Goal: Information Seeking & Learning: Learn about a topic

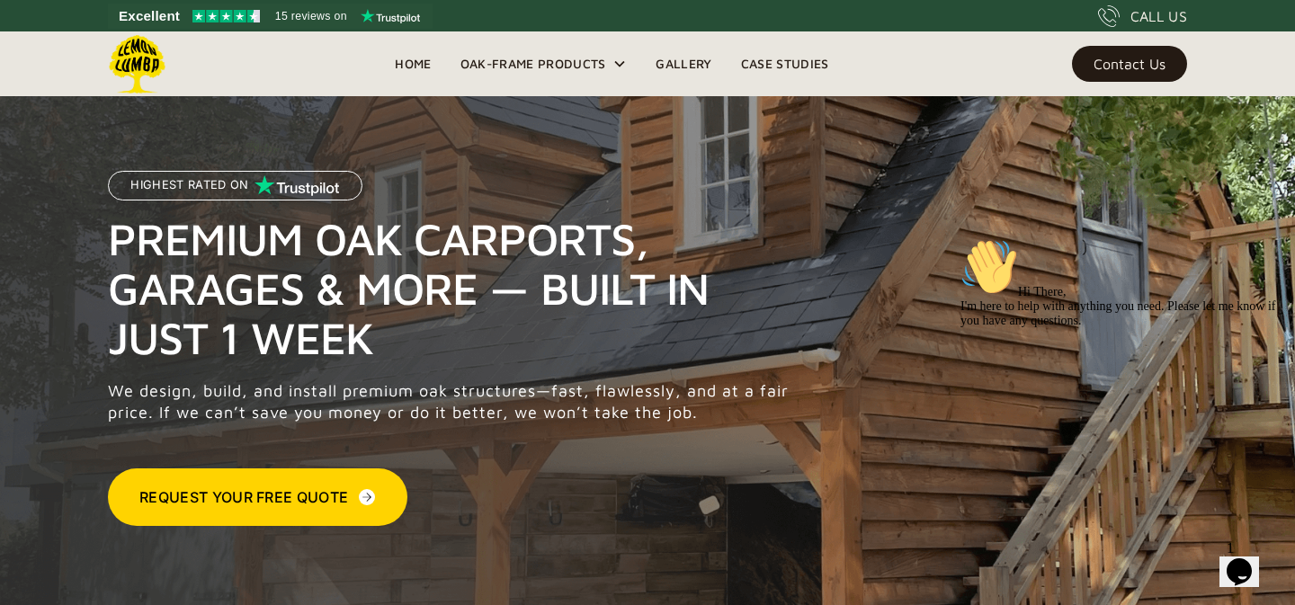
click at [961, 238] on icon "Chat attention grabber" at bounding box center [961, 238] width 0 height 0
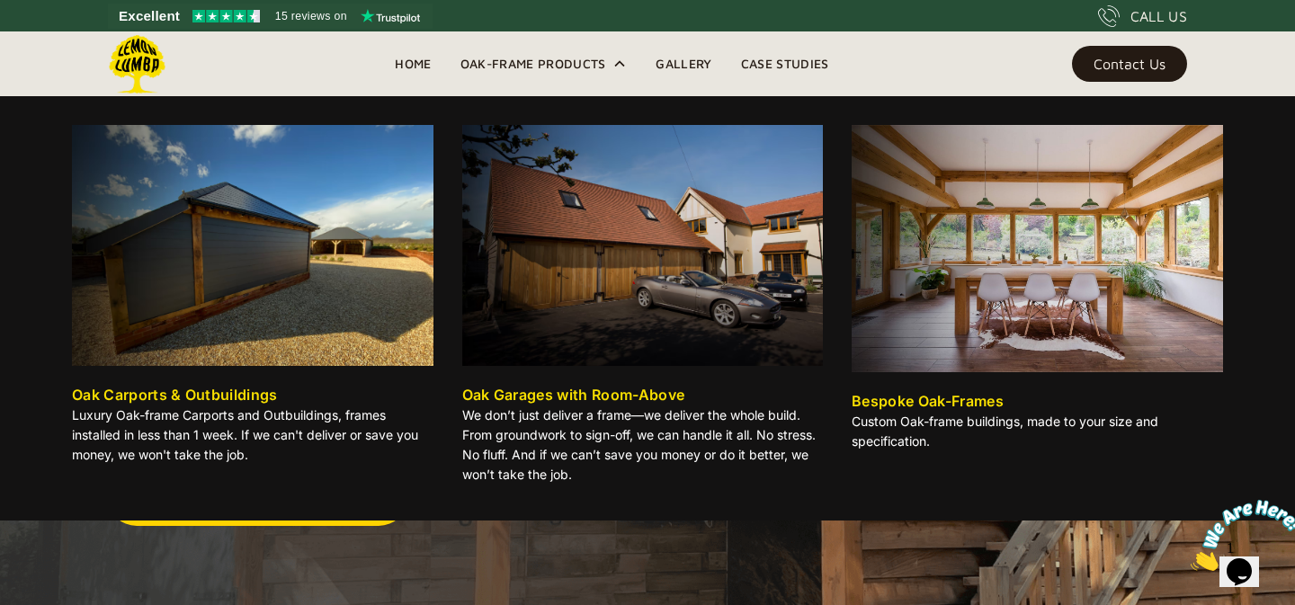
click at [208, 326] on img at bounding box center [253, 245] width 362 height 241
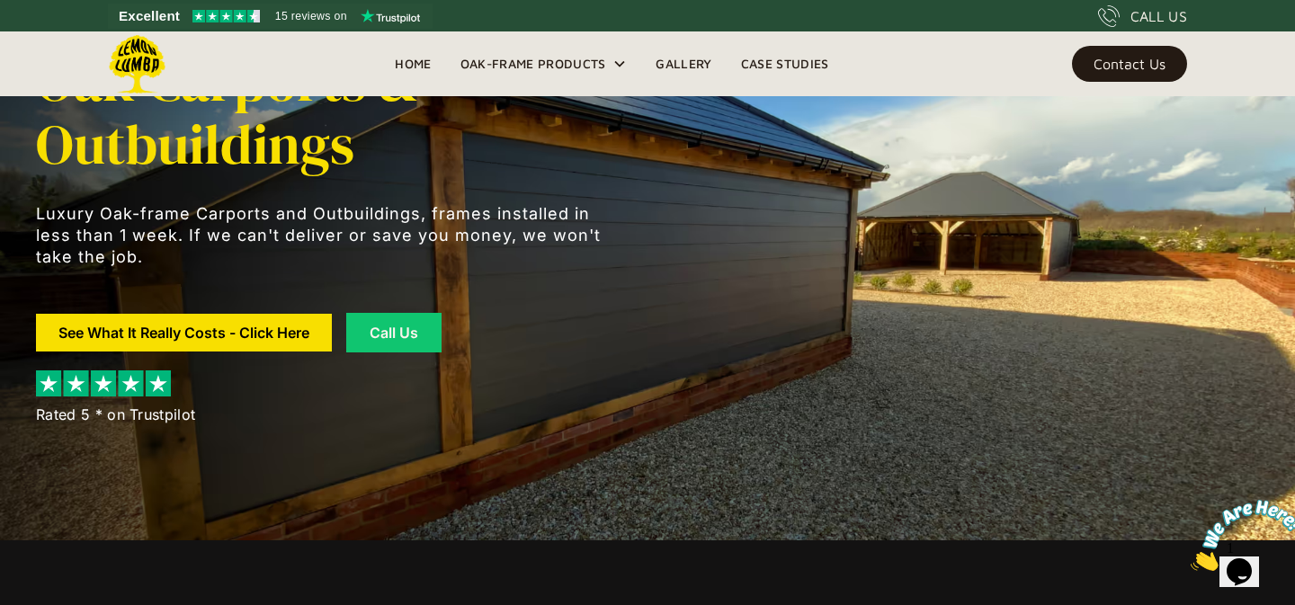
scroll to position [66, 0]
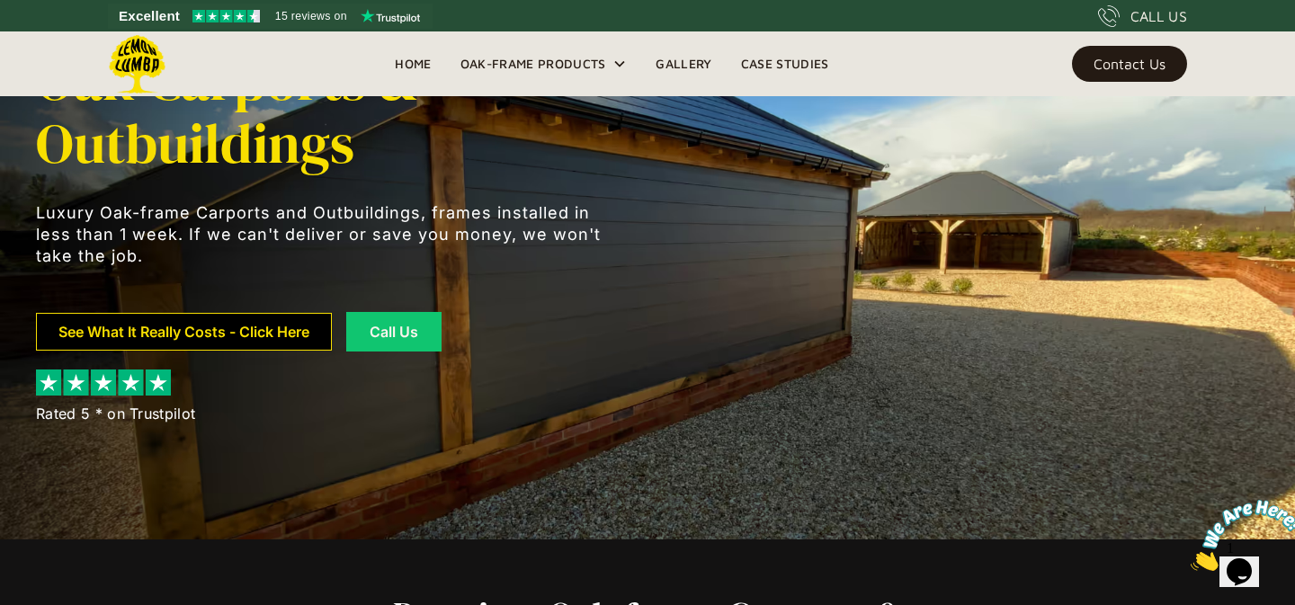
click at [264, 335] on link "See What It Really Costs - Click Here" at bounding box center [184, 332] width 296 height 38
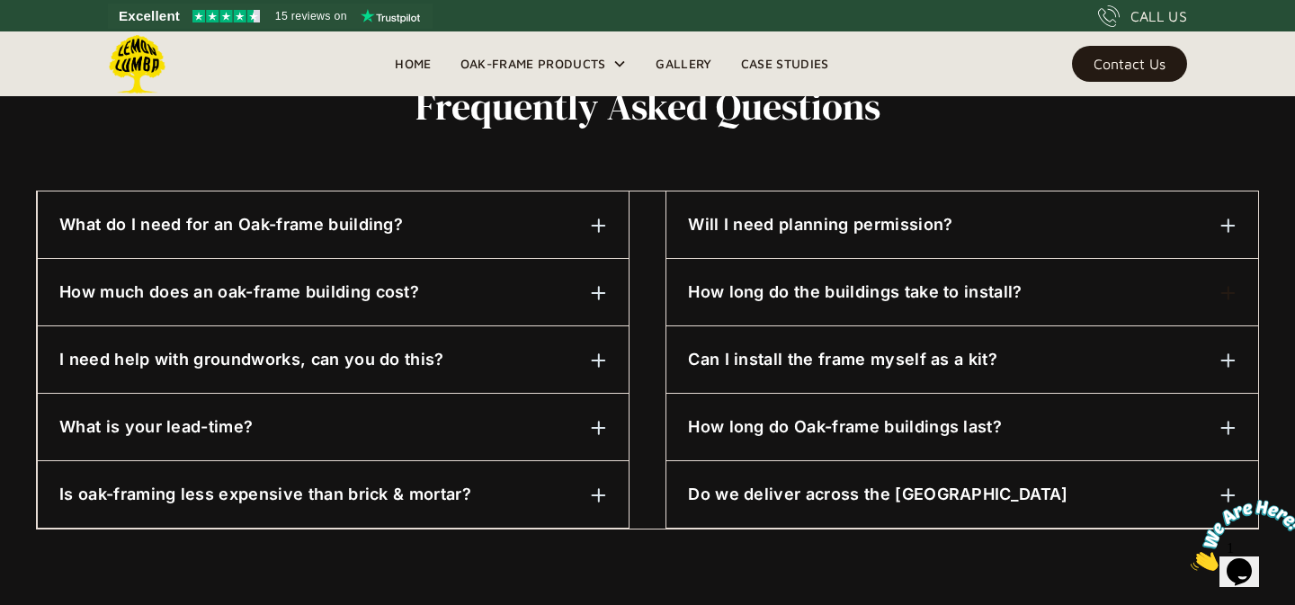
scroll to position [894, 0]
click at [602, 291] on img at bounding box center [599, 292] width 16 height 16
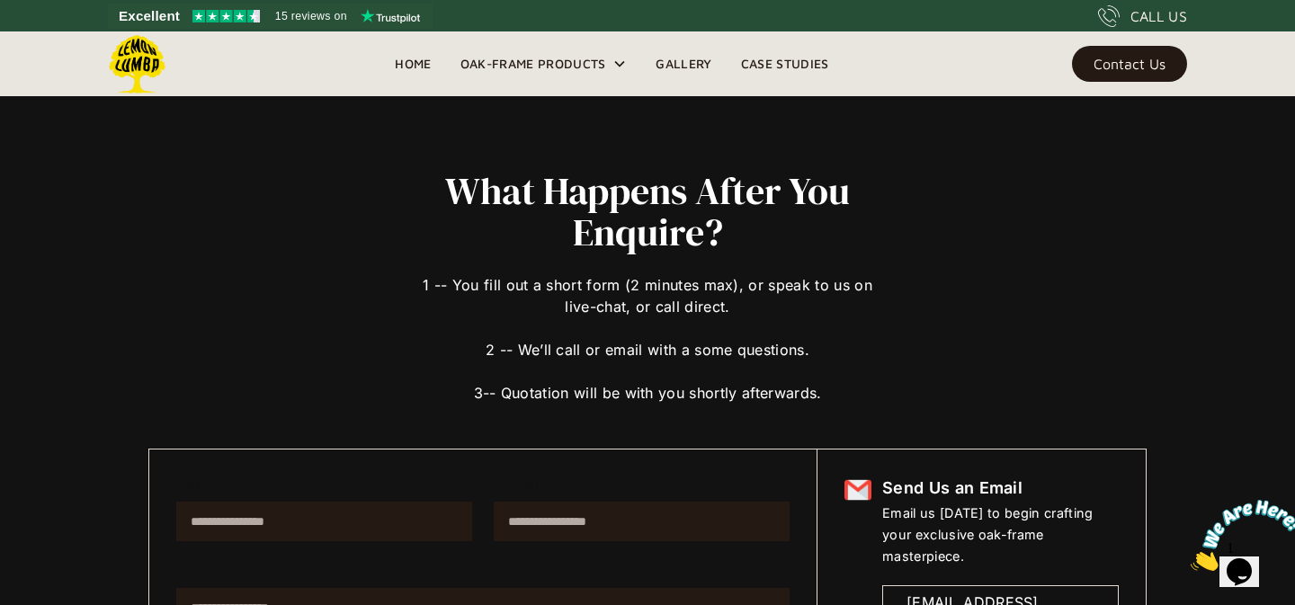
scroll to position [0, 0]
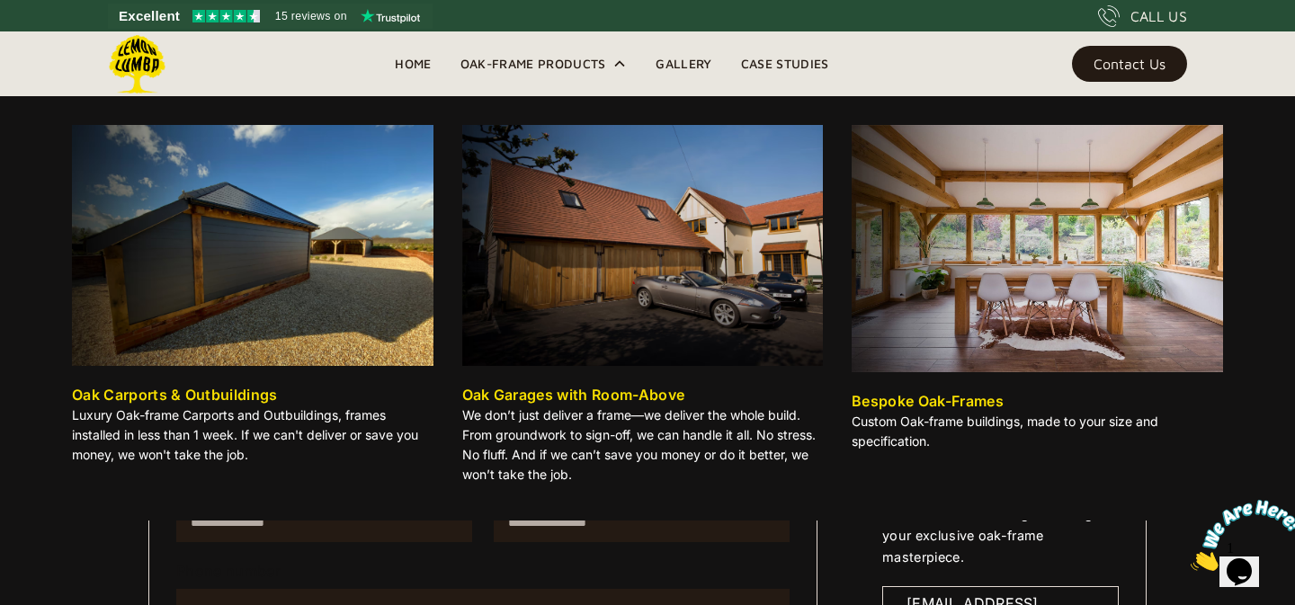
click at [292, 282] on img at bounding box center [253, 245] width 362 height 241
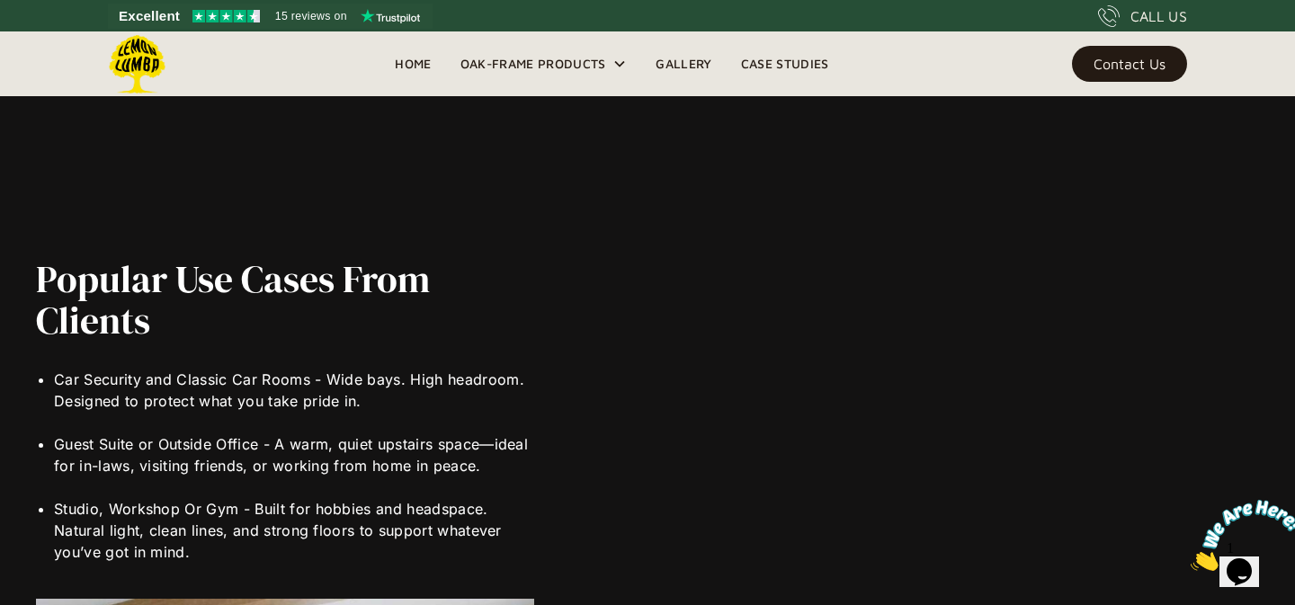
scroll to position [3841, 0]
